Goal: Information Seeking & Learning: Learn about a topic

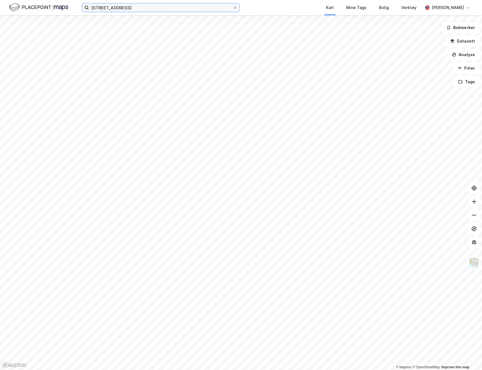
click at [138, 6] on input "[STREET_ADDRESS]" at bounding box center [161, 7] width 144 height 8
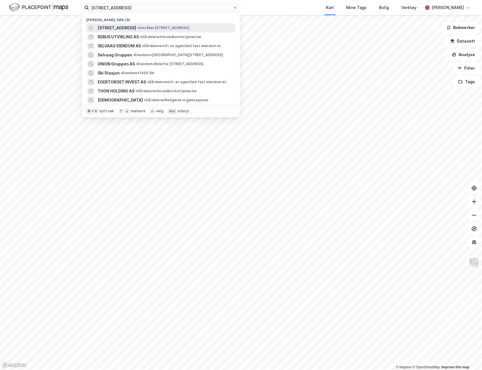
click at [137, 28] on span "• Område • [STREET_ADDRESS]" at bounding box center [163, 28] width 52 height 5
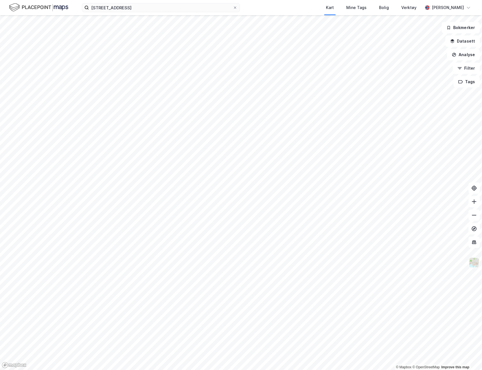
click at [361, 182] on img at bounding box center [474, 262] width 11 height 11
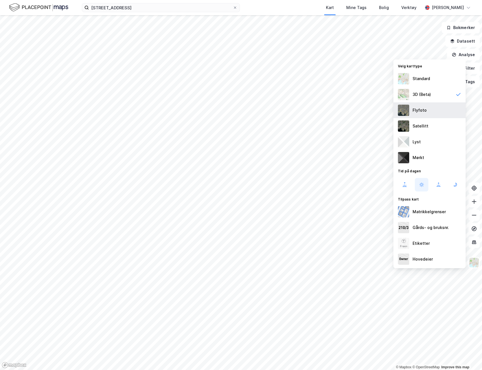
click at [361, 106] on div "Flyfoto" at bounding box center [429, 110] width 72 height 16
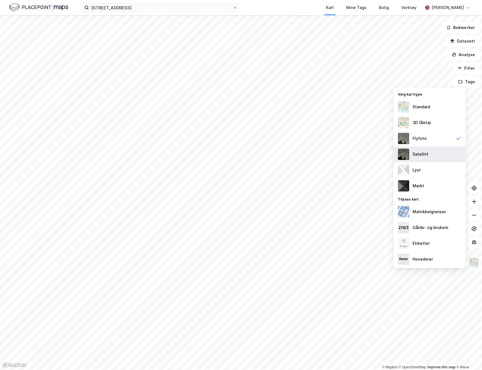
click at [361, 156] on div "Satellitt" at bounding box center [429, 154] width 72 height 16
drag, startPoint x: 474, startPoint y: 262, endPoint x: 473, endPoint y: 259, distance: 3.0
click at [361, 182] on img at bounding box center [474, 262] width 11 height 11
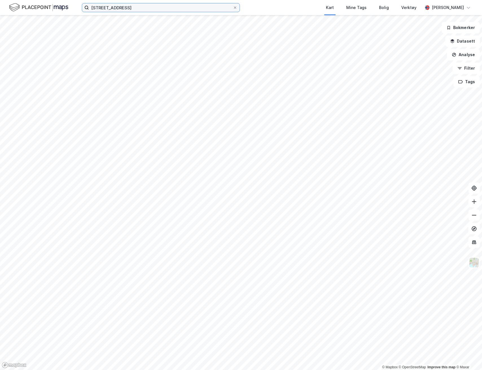
click at [124, 7] on input "[STREET_ADDRESS]" at bounding box center [161, 7] width 144 height 8
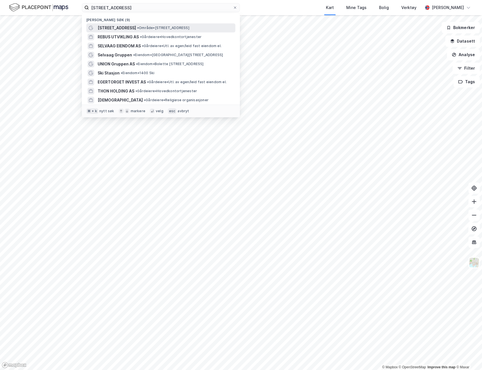
click at [117, 24] on div "[STREET_ADDRESS] • Område • [STREET_ADDRESS]" at bounding box center [160, 27] width 149 height 9
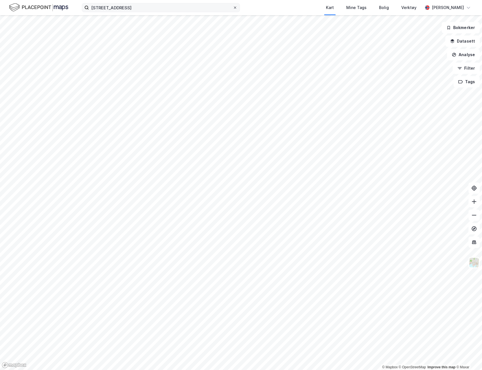
click at [236, 8] on icon at bounding box center [234, 7] width 3 height 3
click at [233, 8] on input "[STREET_ADDRESS]" at bounding box center [161, 7] width 144 height 8
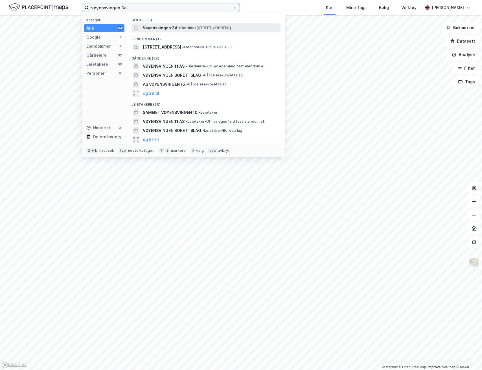
type input "vøyensvingen 3a"
click at [163, 29] on span "Vøyensvingen 3A" at bounding box center [160, 28] width 35 height 7
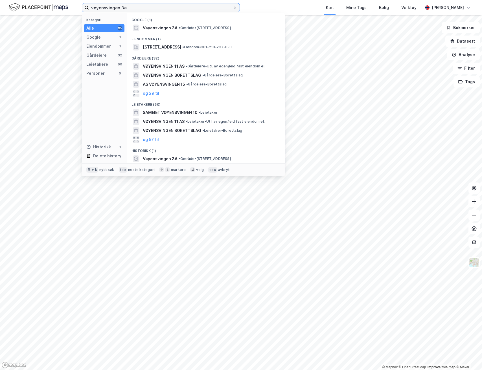
click at [133, 10] on input "vøyensvingen 3a" at bounding box center [161, 7] width 144 height 8
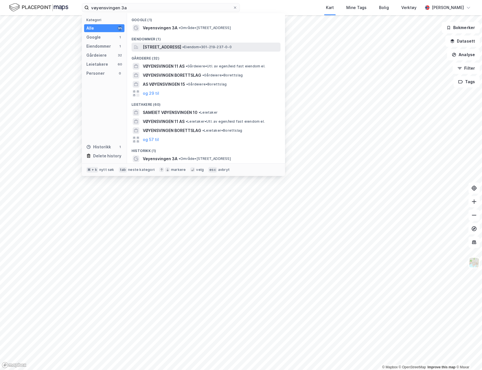
click at [158, 46] on span "[STREET_ADDRESS]" at bounding box center [162, 47] width 38 height 7
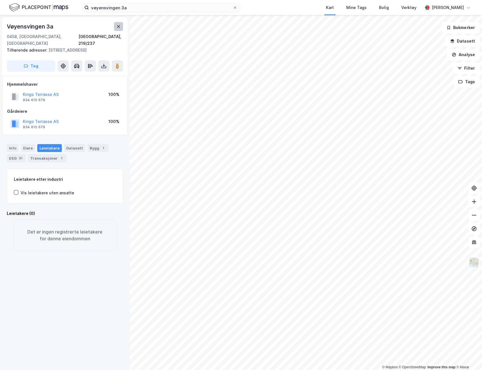
click at [121, 28] on button at bounding box center [118, 26] width 9 height 9
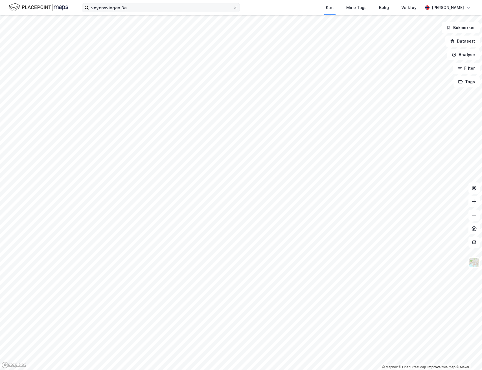
click at [235, 7] on icon at bounding box center [235, 7] width 2 height 2
click at [233, 7] on input "vøyensvingen 3a" at bounding box center [161, 7] width 144 height 8
click at [361, 182] on img at bounding box center [474, 262] width 11 height 11
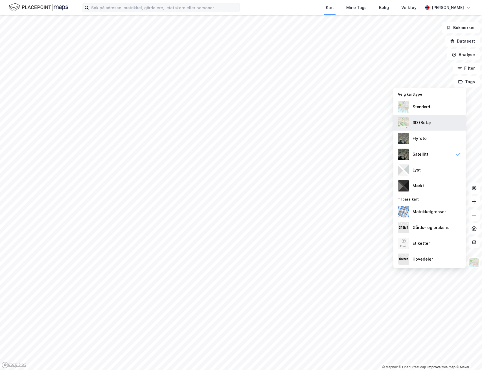
click at [361, 124] on div "3D (Beta)" at bounding box center [422, 122] width 18 height 7
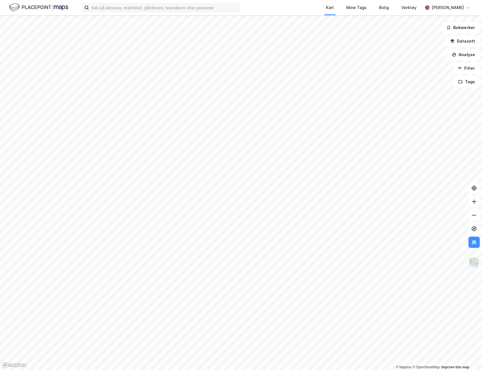
click at [361, 182] on img at bounding box center [474, 262] width 11 height 11
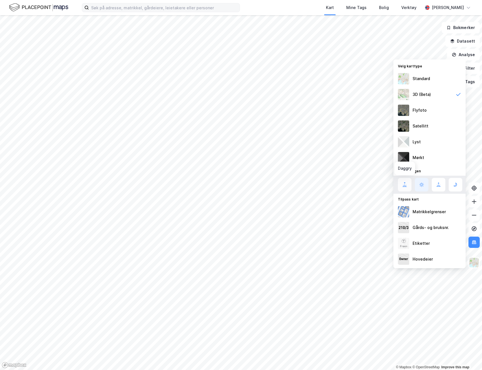
click at [361, 182] on button at bounding box center [405, 185] width 14 height 14
click at [361, 182] on icon at bounding box center [438, 184] width 7 height 7
click at [361, 182] on button at bounding box center [456, 185] width 14 height 14
click at [361, 182] on button at bounding box center [422, 185] width 14 height 14
click at [361, 182] on icon at bounding box center [439, 187] width 4 height 0
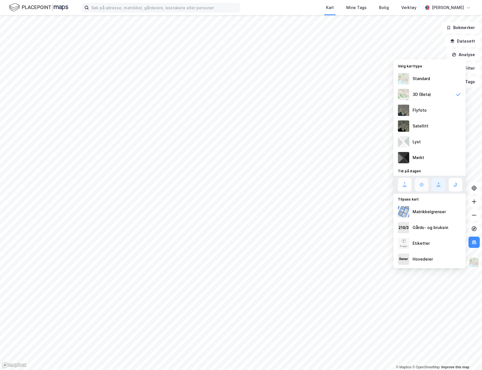
click at [361, 182] on icon at bounding box center [421, 184] width 7 height 7
click at [361, 182] on icon at bounding box center [474, 243] width 6 height 6
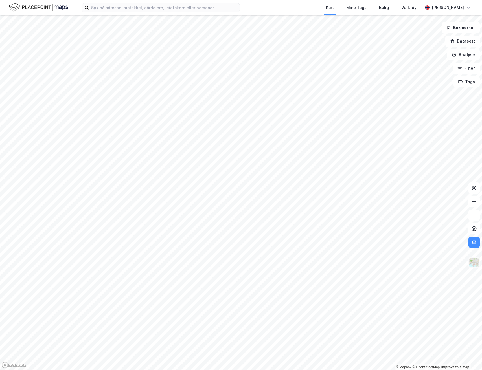
click at [361, 182] on img at bounding box center [474, 262] width 11 height 11
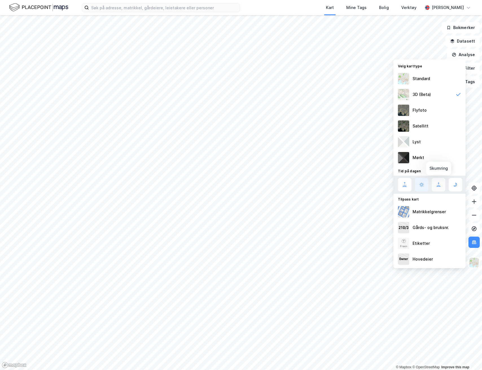
click at [361, 182] on icon at bounding box center [438, 184] width 7 height 7
click at [361, 182] on icon at bounding box center [404, 184] width 7 height 7
click at [361, 182] on button at bounding box center [439, 185] width 14 height 14
click at [361, 182] on img at bounding box center [474, 262] width 11 height 11
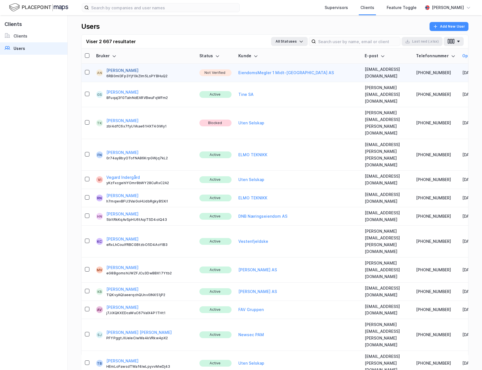
click at [115, 70] on button "[PERSON_NAME]" at bounding box center [122, 70] width 32 height 7
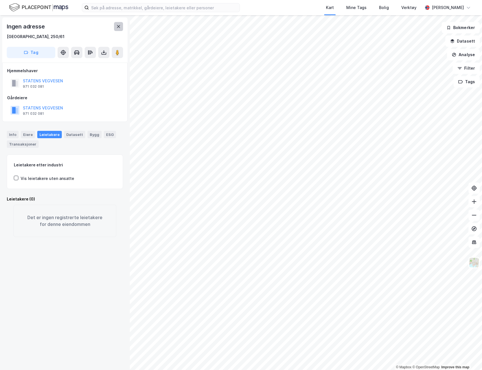
click at [115, 30] on button at bounding box center [118, 26] width 9 height 9
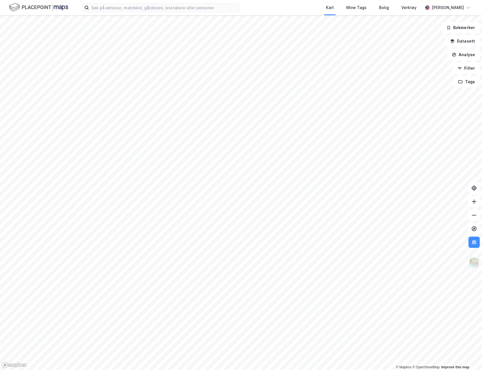
click at [475, 265] on img at bounding box center [474, 262] width 11 height 11
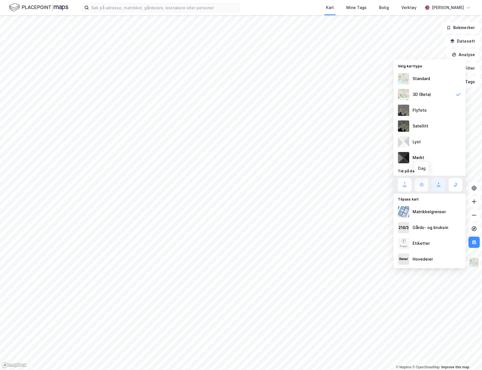
click at [421, 189] on button at bounding box center [422, 185] width 14 height 14
click at [406, 188] on icon at bounding box center [404, 184] width 7 height 7
click at [452, 186] on icon at bounding box center [455, 184] width 7 height 7
click at [434, 185] on button at bounding box center [439, 185] width 14 height 14
click at [409, 185] on button at bounding box center [405, 185] width 14 height 14
